Goal: Task Accomplishment & Management: Manage account settings

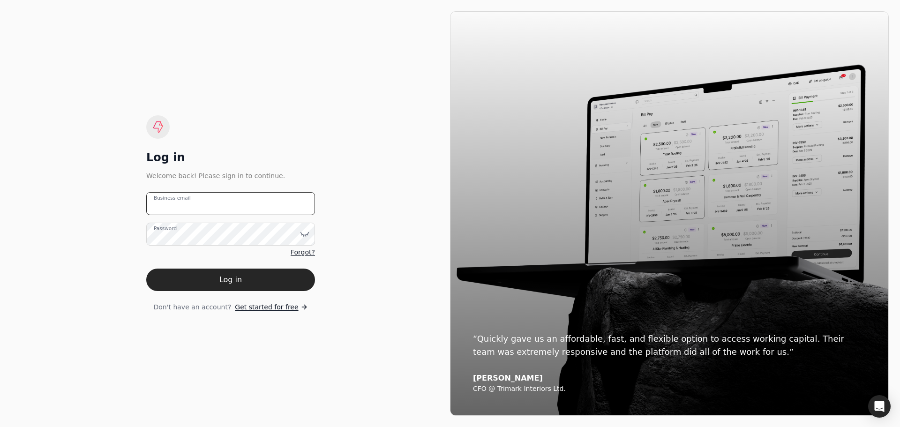
type email "[EMAIL_ADDRESS][DOMAIN_NAME]"
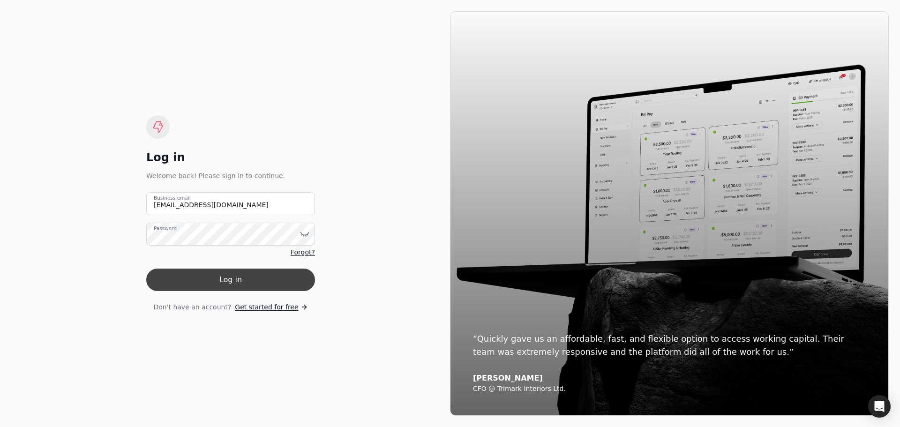
click at [222, 276] on button "Log in" at bounding box center [230, 280] width 169 height 23
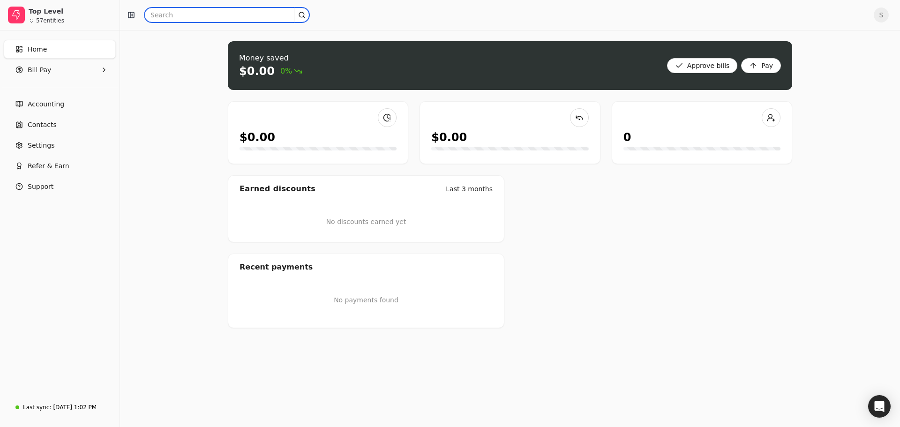
click at [183, 17] on input "text" at bounding box center [226, 15] width 165 height 15
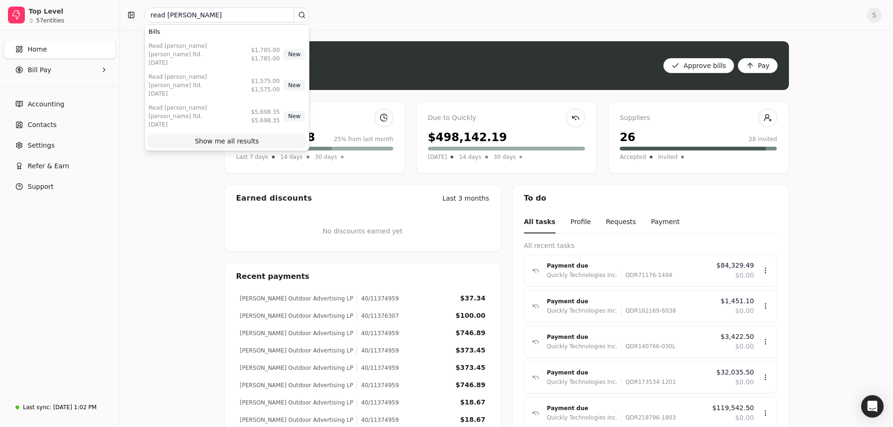
click at [210, 136] on div "Show me all results" at bounding box center [227, 141] width 64 height 10
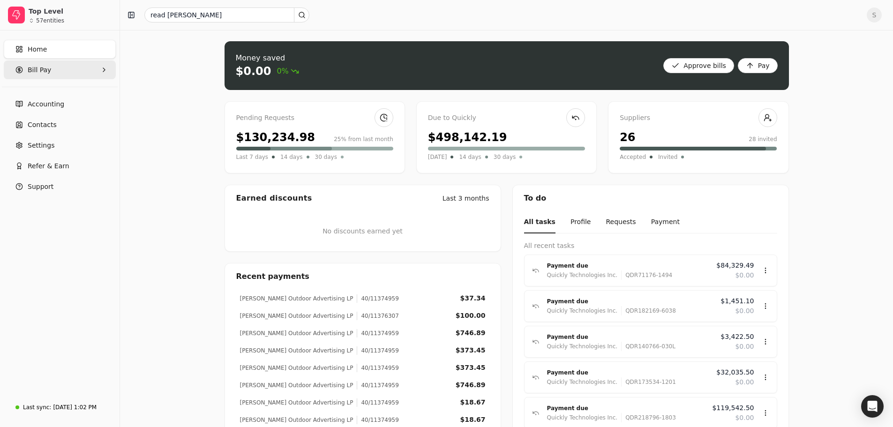
click at [42, 63] on Pay "Bill Pay" at bounding box center [60, 69] width 112 height 19
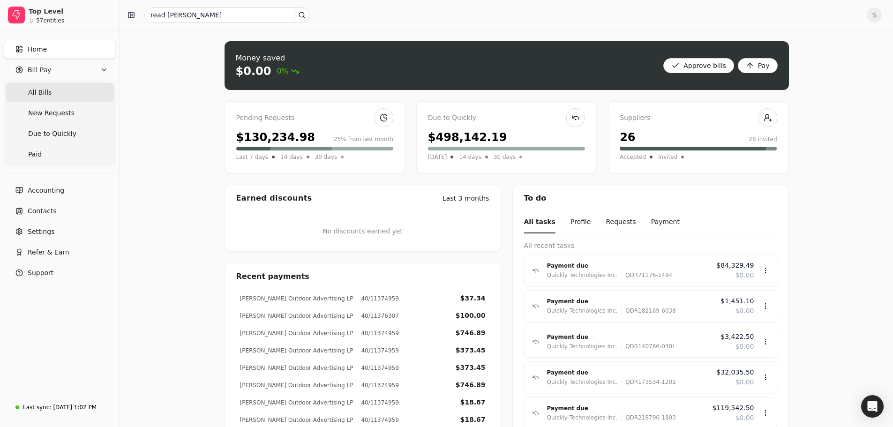
click at [44, 88] on span "All Bills" at bounding box center [39, 93] width 23 height 10
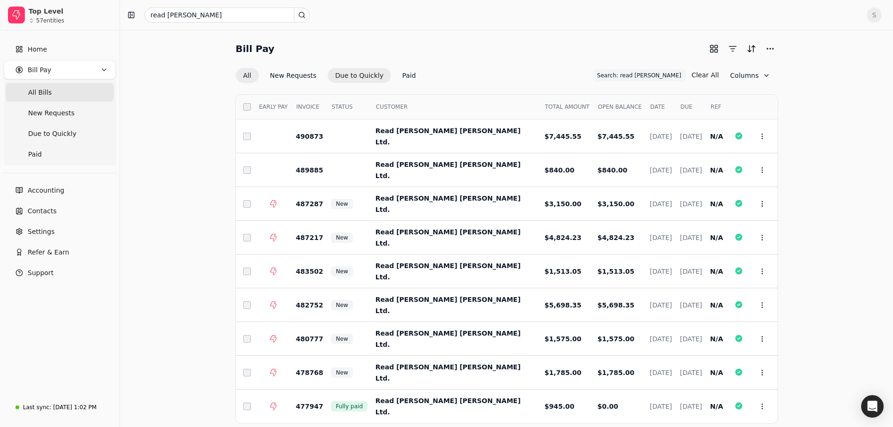
click at [349, 78] on button "Due to Quickly" at bounding box center [359, 75] width 63 height 15
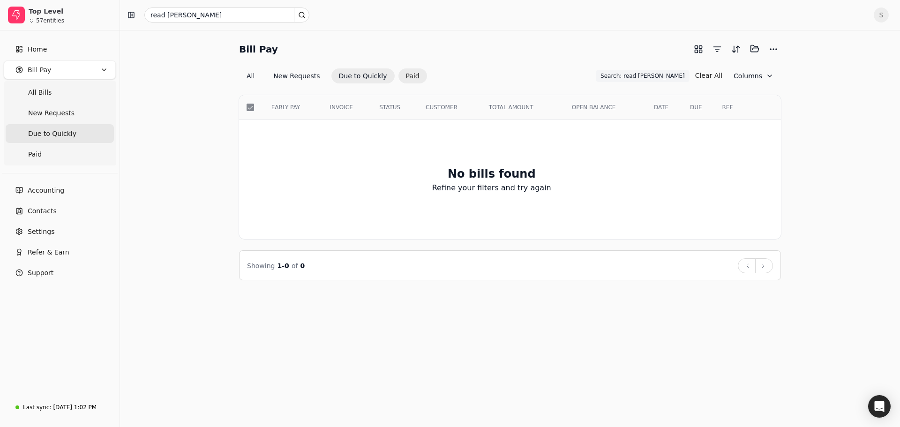
click at [407, 75] on button "Paid" at bounding box center [413, 75] width 29 height 15
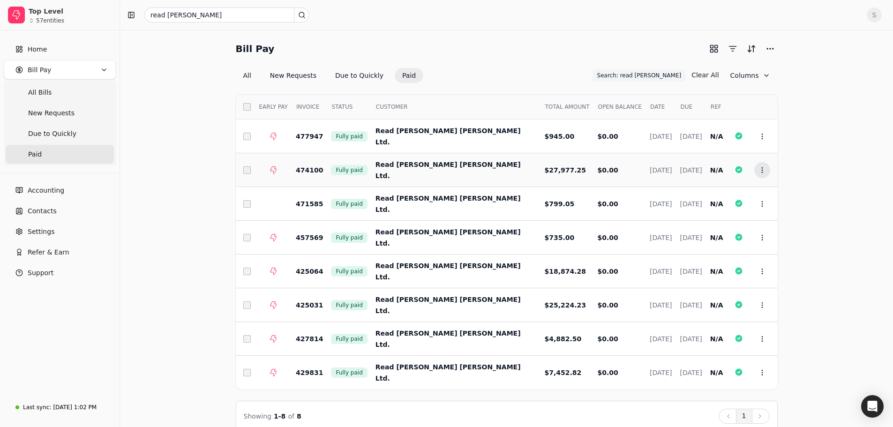
click at [762, 166] on icon at bounding box center [763, 170] width 8 height 8
click at [764, 188] on li "Open" at bounding box center [807, 193] width 115 height 17
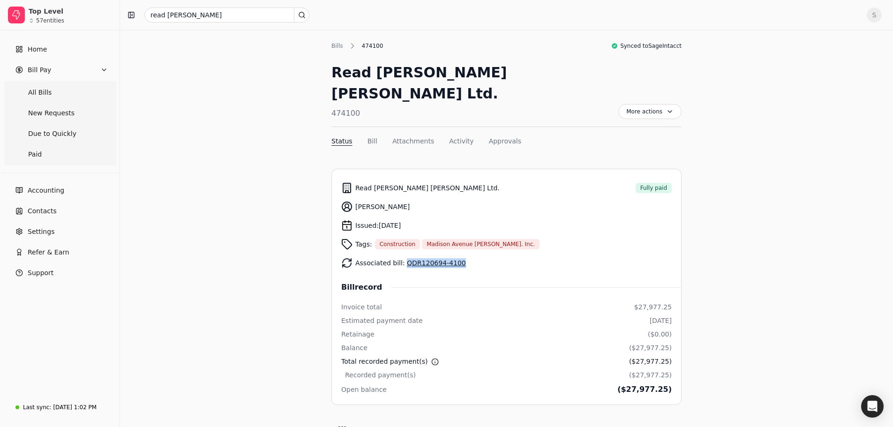
drag, startPoint x: 460, startPoint y: 244, endPoint x: 403, endPoint y: 246, distance: 56.8
click at [403, 254] on div "Associated bill: QDR120694-4100" at bounding box center [506, 263] width 331 height 19
copy link "QDR120694-4100"
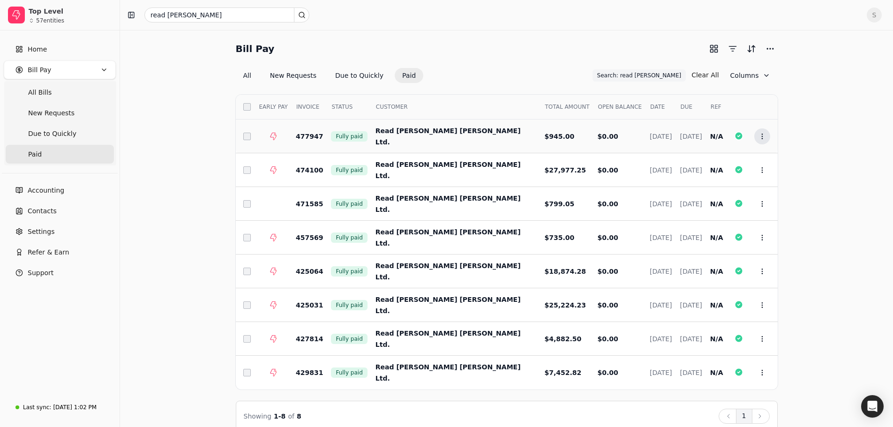
click at [763, 137] on icon at bounding box center [763, 137] width 8 height 8
click at [774, 157] on span "Open" at bounding box center [776, 160] width 17 height 10
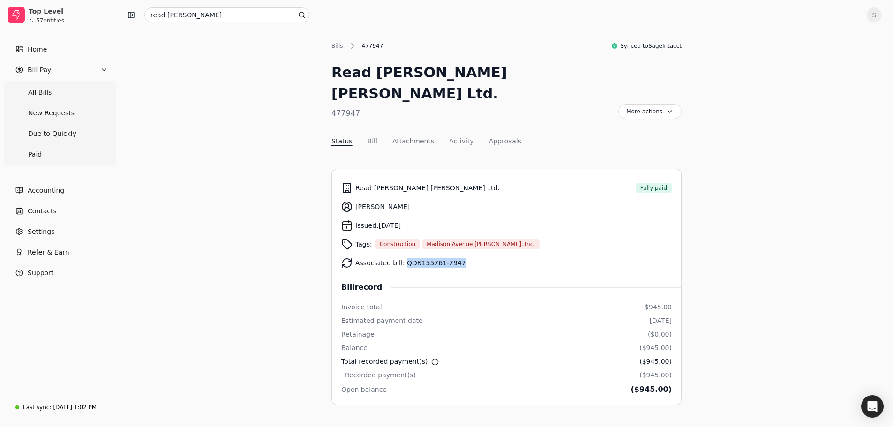
drag, startPoint x: 465, startPoint y: 241, endPoint x: 404, endPoint y: 241, distance: 60.5
click at [404, 254] on div "Associated bill: QDR155761-7947" at bounding box center [506, 263] width 331 height 19
copy link "QDR155761-7947"
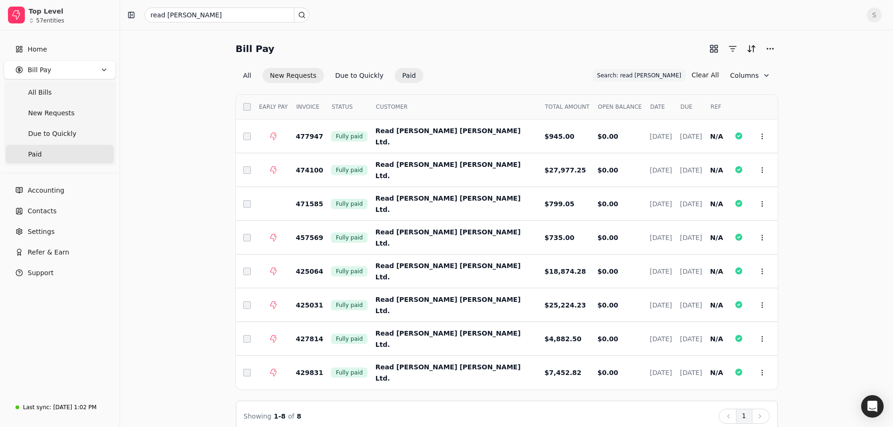
click at [287, 77] on button "New Requests" at bounding box center [293, 75] width 61 height 15
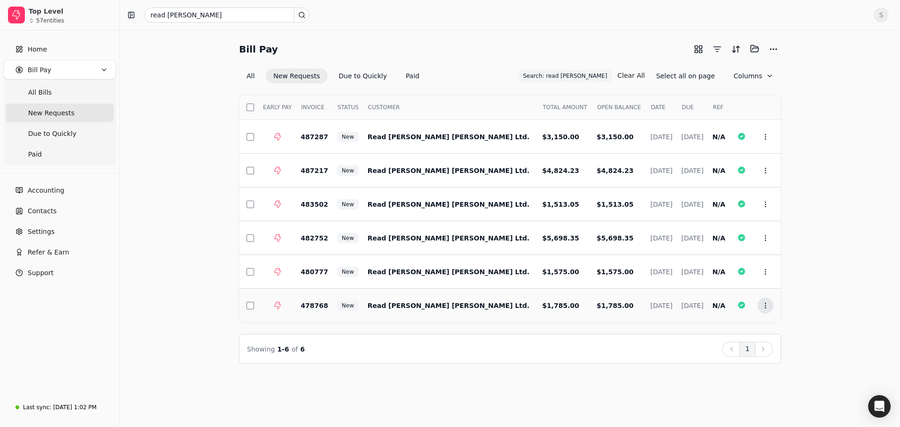
click at [769, 304] on button "Context Menu Button" at bounding box center [766, 306] width 16 height 16
click at [774, 326] on span "Open" at bounding box center [780, 329] width 17 height 10
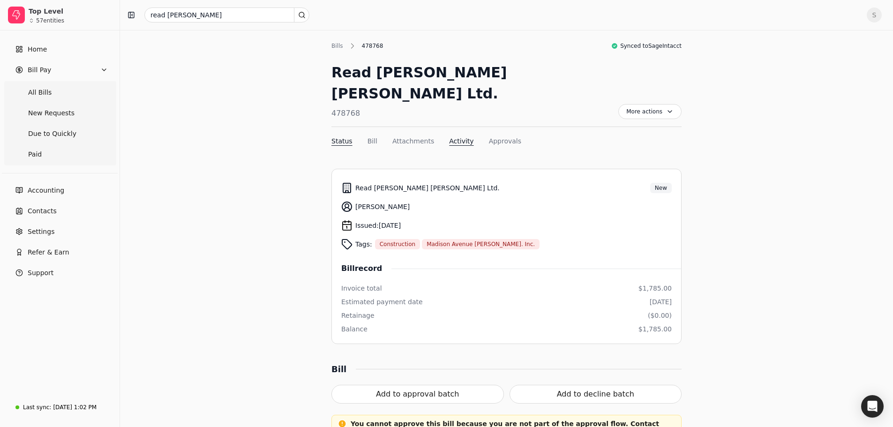
click at [449, 136] on button "Activity" at bounding box center [461, 141] width 24 height 10
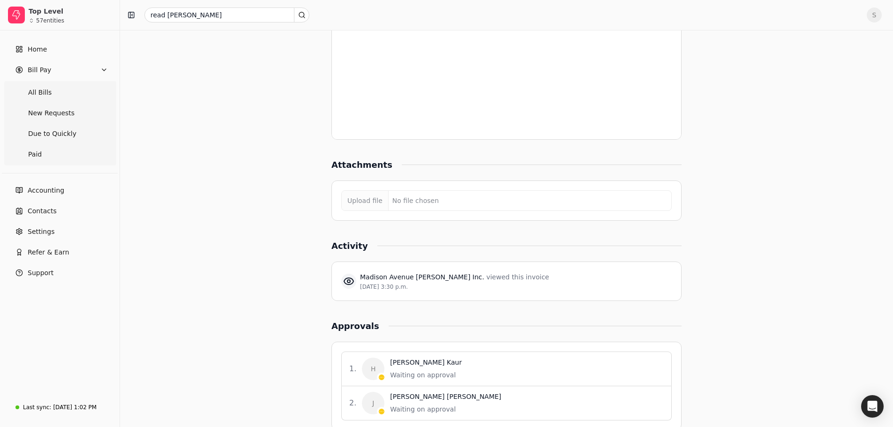
scroll to position [765, 0]
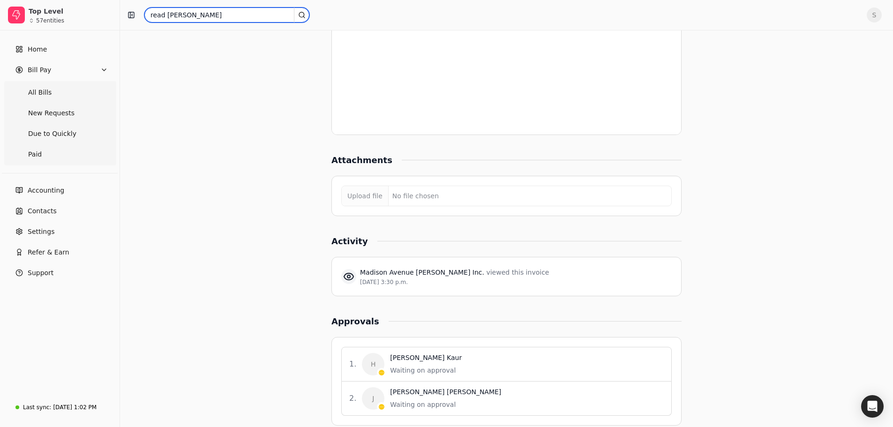
click at [188, 21] on input "read [PERSON_NAME]" at bounding box center [226, 15] width 165 height 15
type input "r"
type input "kelowna damp"
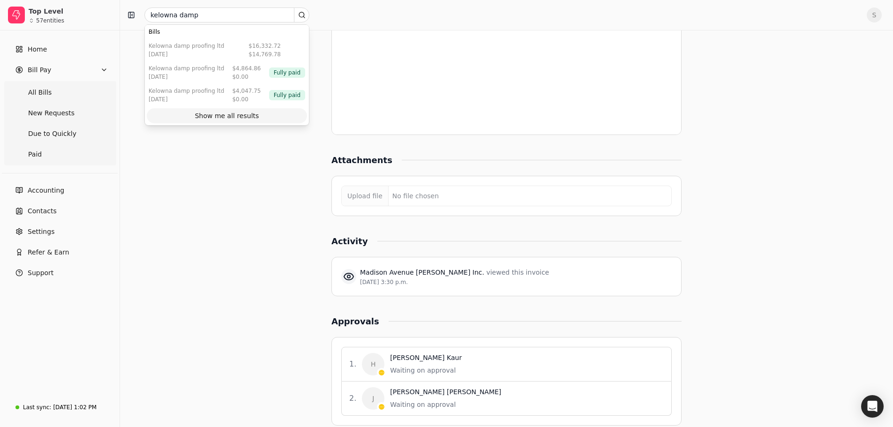
click at [229, 116] on div "Show me all results" at bounding box center [227, 116] width 64 height 10
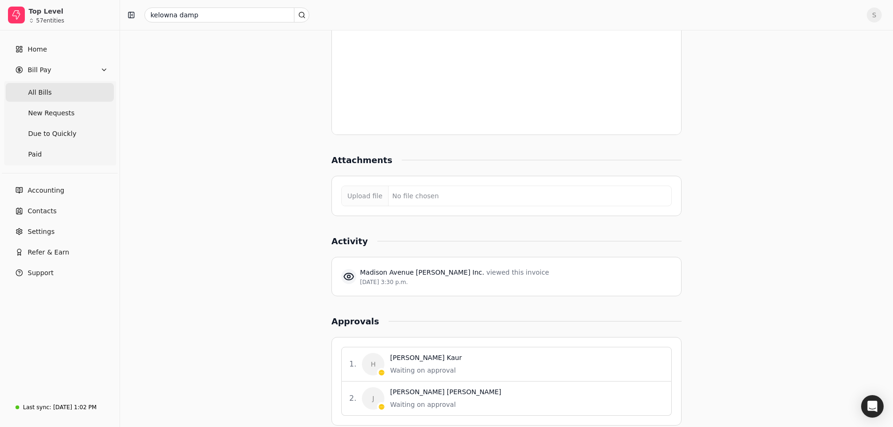
click at [34, 88] on span "All Bills" at bounding box center [39, 93] width 23 height 10
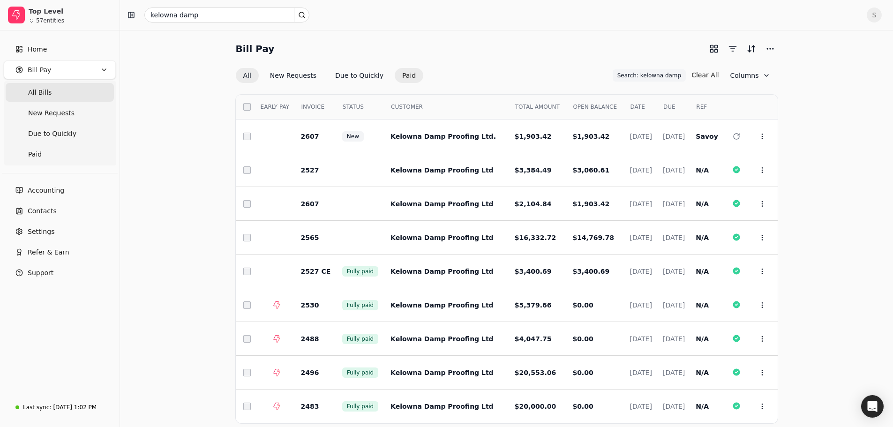
click at [395, 75] on button "Paid" at bounding box center [409, 75] width 29 height 15
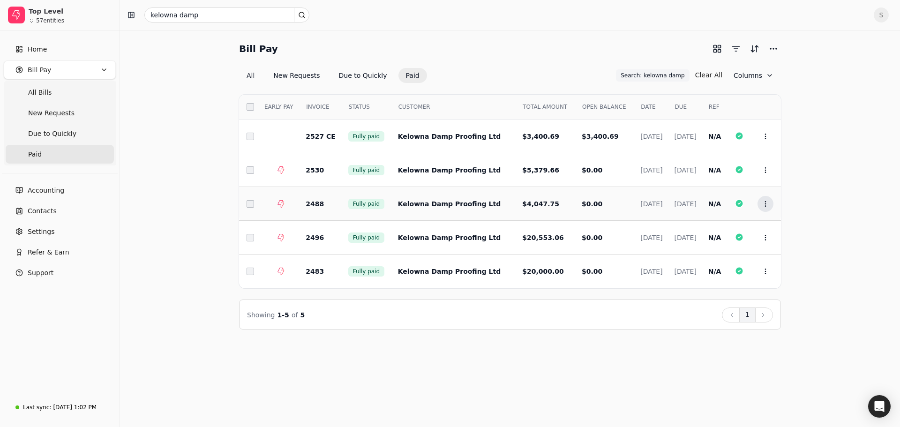
click at [769, 202] on icon at bounding box center [766, 204] width 8 height 8
click at [769, 226] on li "Open" at bounding box center [810, 226] width 115 height 17
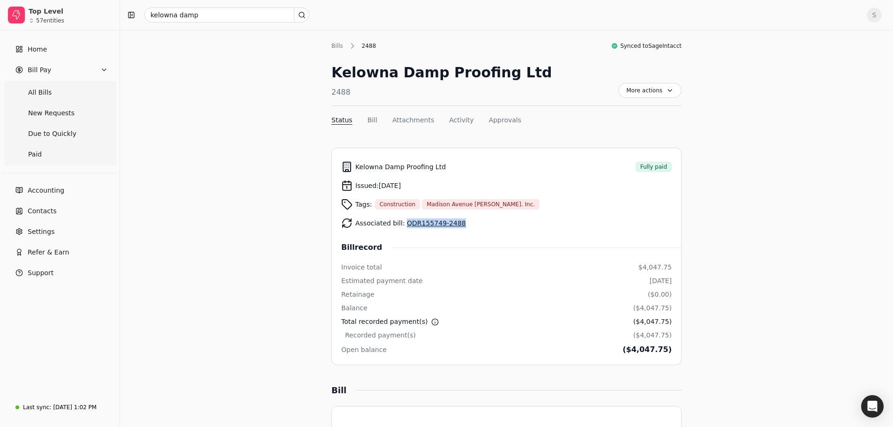
drag, startPoint x: 457, startPoint y: 223, endPoint x: 402, endPoint y: 223, distance: 54.9
click at [402, 223] on div "Associated bill: QDR155749-2488" at bounding box center [506, 223] width 331 height 19
copy link "QDR155749-2488"
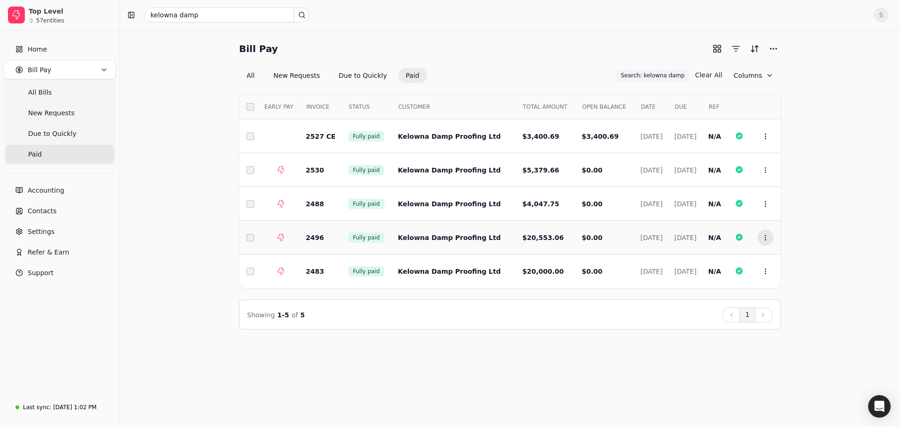
click at [765, 236] on icon at bounding box center [766, 238] width 8 height 8
click at [780, 259] on span "Open" at bounding box center [780, 261] width 17 height 10
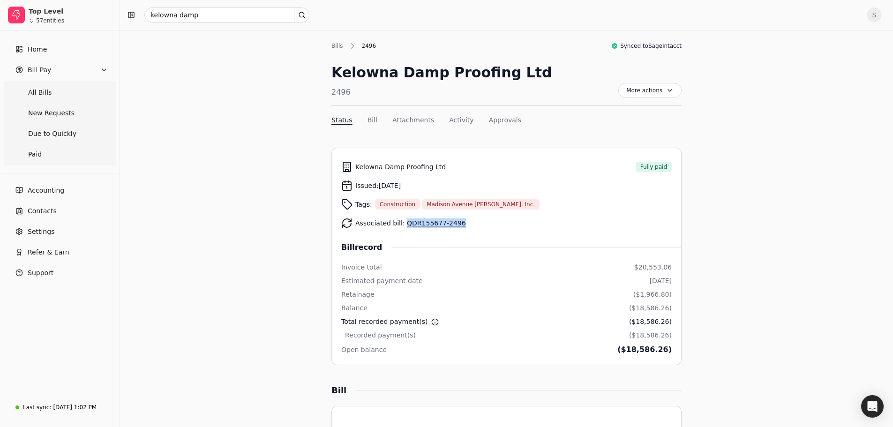
drag, startPoint x: 458, startPoint y: 222, endPoint x: 402, endPoint y: 224, distance: 55.8
click at [402, 224] on div "Associated bill: QDR155677-2496" at bounding box center [506, 223] width 331 height 19
copy link "QDR155677-2496"
